Goal: Task Accomplishment & Management: Manage account settings

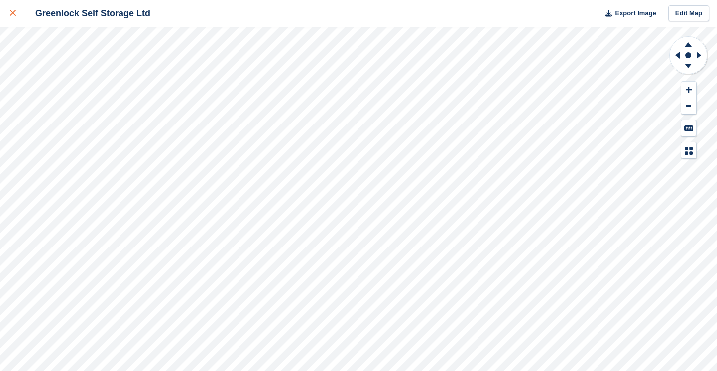
click at [14, 12] on icon at bounding box center [13, 13] width 6 height 6
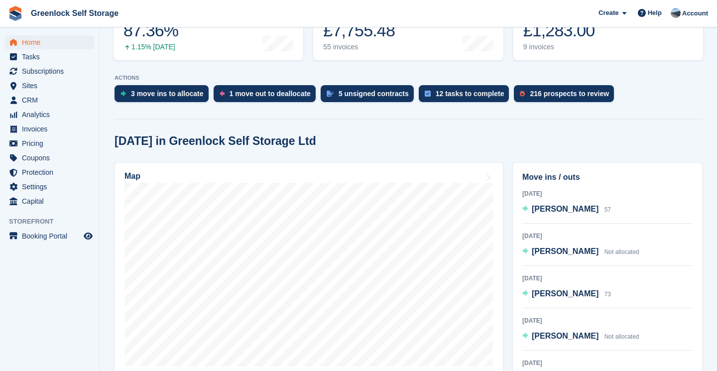
scroll to position [162, 0]
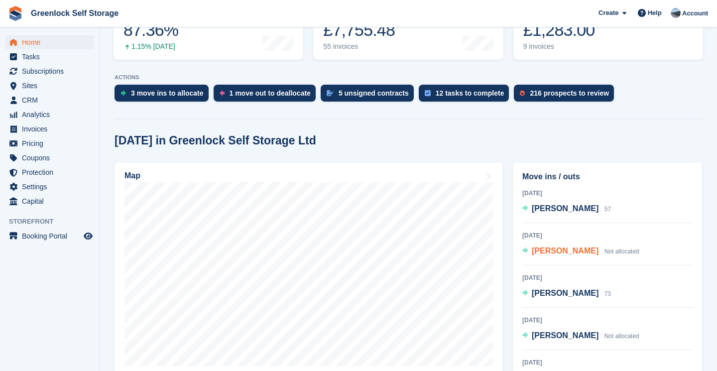
scroll to position [162, 0]
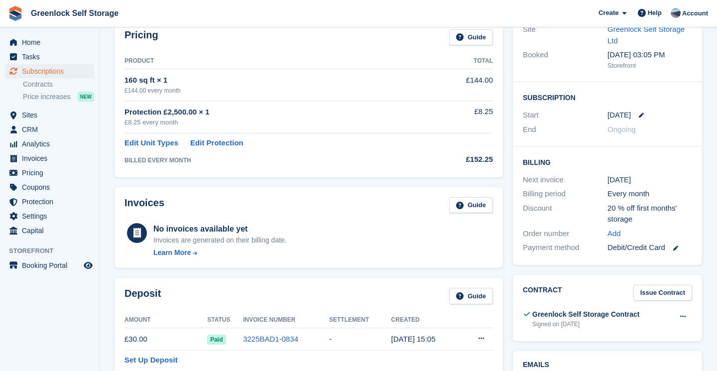
scroll to position [127, 0]
click at [643, 117] on icon at bounding box center [641, 114] width 5 height 5
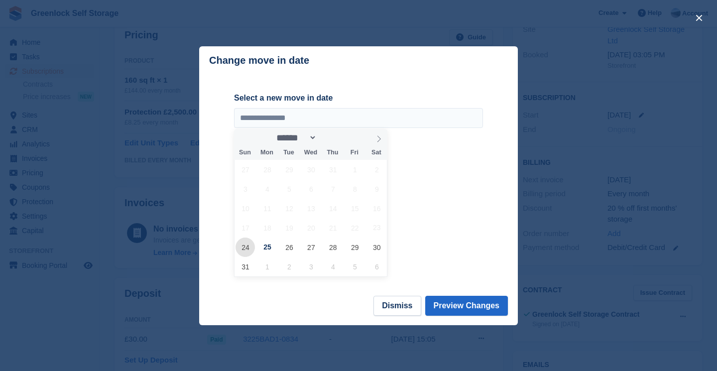
click at [249, 245] on span "24" at bounding box center [244, 246] width 19 height 19
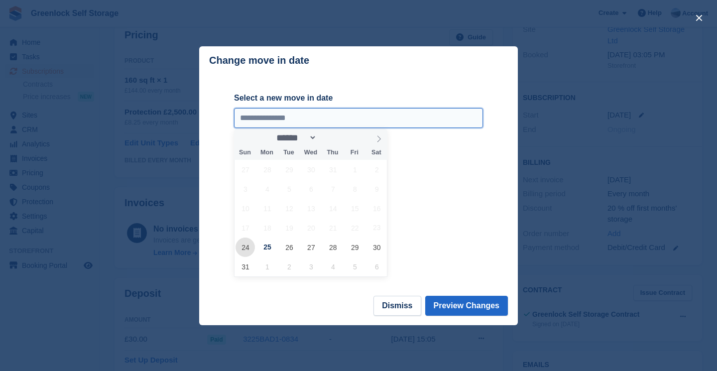
type input "**********"
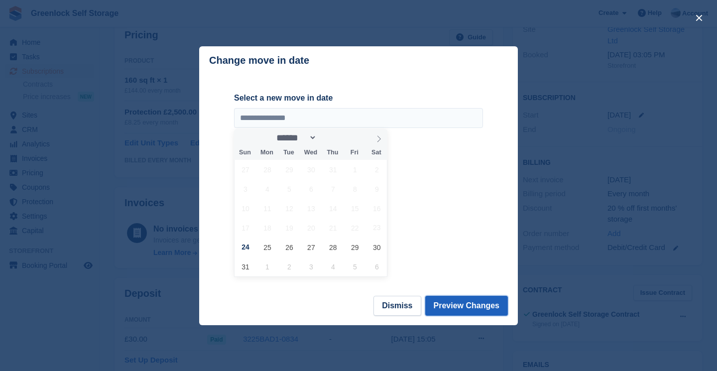
click at [455, 304] on button "Preview Changes" at bounding box center [466, 306] width 83 height 20
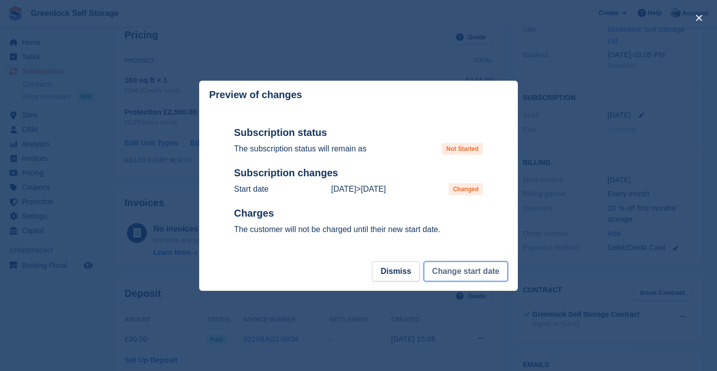
click at [454, 271] on button "Change start date" at bounding box center [466, 271] width 84 height 20
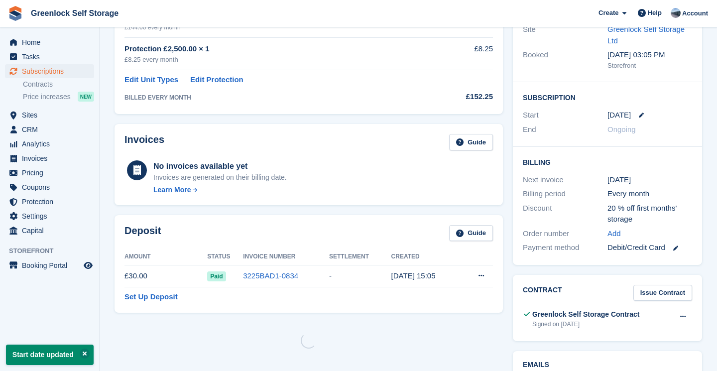
scroll to position [0, 0]
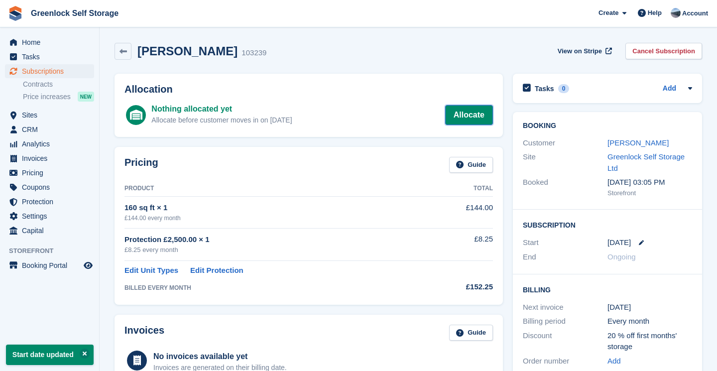
click at [463, 110] on link "Allocate" at bounding box center [469, 115] width 48 height 20
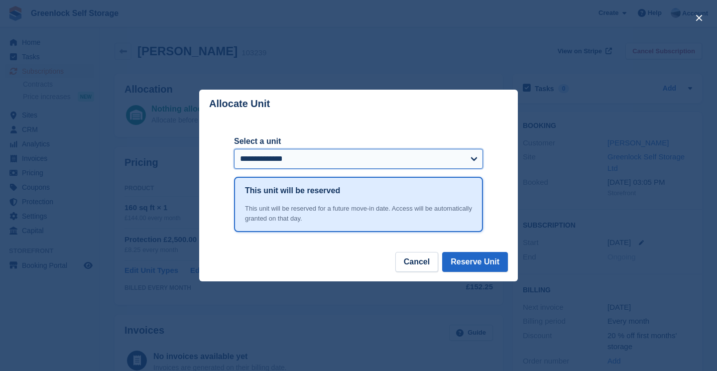
click at [392, 152] on select "**********" at bounding box center [358, 159] width 249 height 20
select select "******"
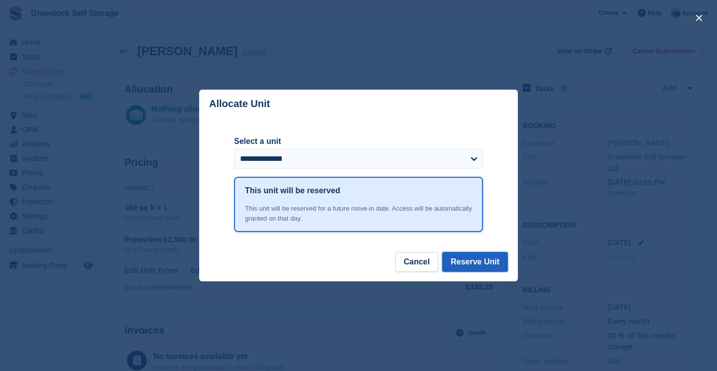
click at [469, 256] on button "Reserve Unit" at bounding box center [475, 262] width 66 height 20
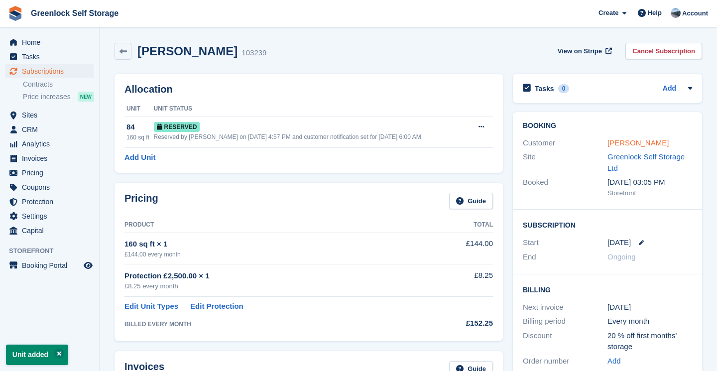
click at [620, 145] on link "[PERSON_NAME]" at bounding box center [637, 142] width 61 height 8
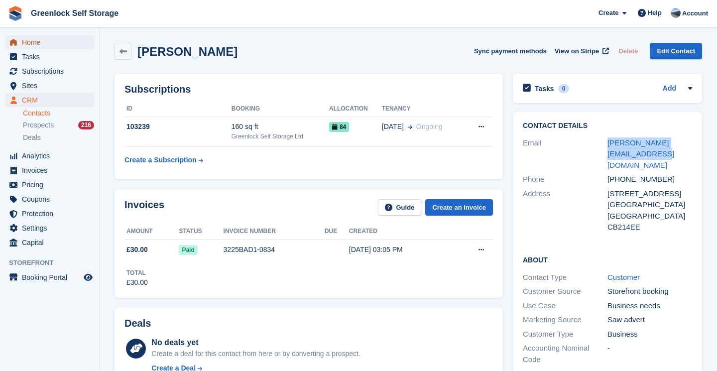
click at [31, 43] on span "Home" at bounding box center [52, 42] width 60 height 14
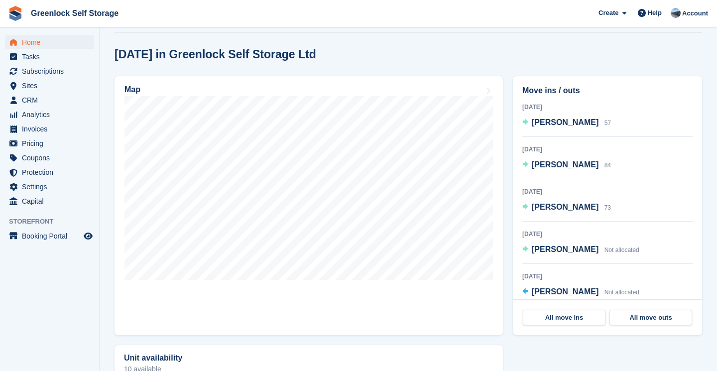
scroll to position [251, 0]
